Goal: Navigation & Orientation: Find specific page/section

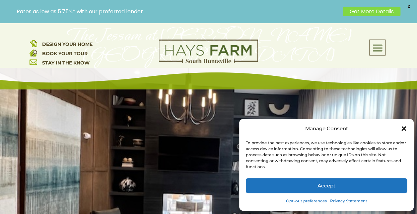
click at [344, 186] on button "Accept" at bounding box center [326, 185] width 161 height 15
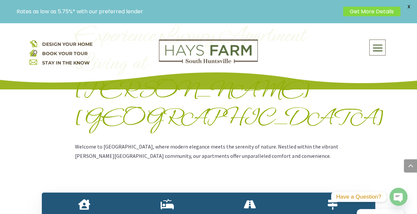
scroll to position [332, 0]
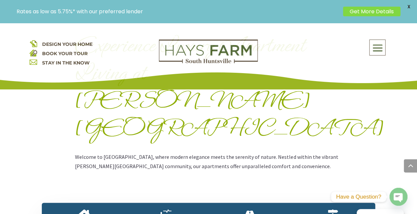
click at [372, 48] on span at bounding box center [378, 47] width 16 height 15
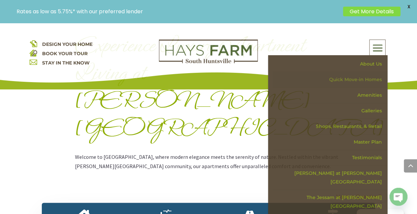
click at [359, 78] on link "Quick Move-in Homes" at bounding box center [330, 80] width 115 height 16
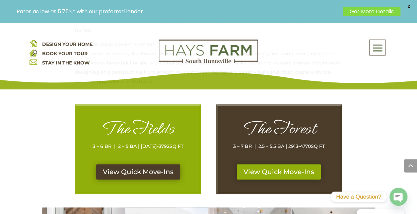
scroll to position [332, 0]
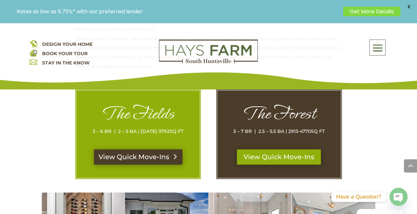
click at [162, 151] on link "View Quick Move-Ins" at bounding box center [138, 156] width 89 height 15
